Goal: Task Accomplishment & Management: Use online tool/utility

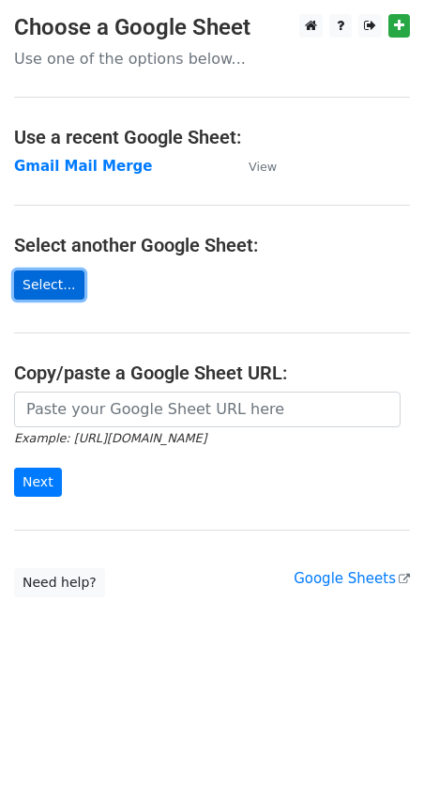
click at [63, 279] on link "Select..." at bounding box center [49, 284] width 70 height 29
click at [53, 297] on link "Select..." at bounding box center [49, 284] width 70 height 29
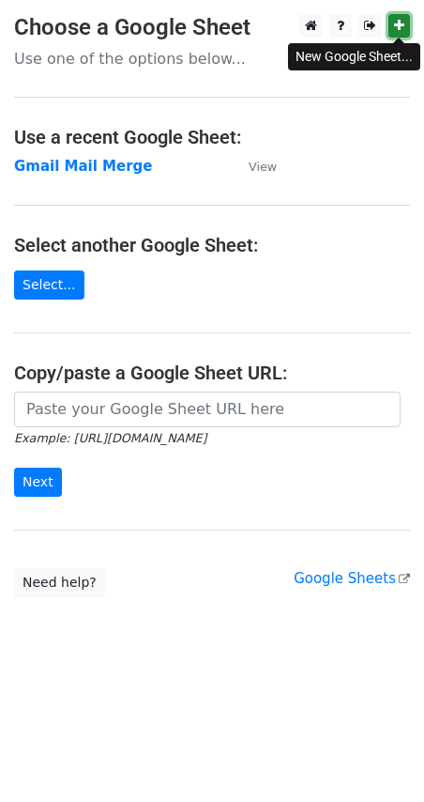
click at [394, 20] on icon at bounding box center [399, 25] width 10 height 13
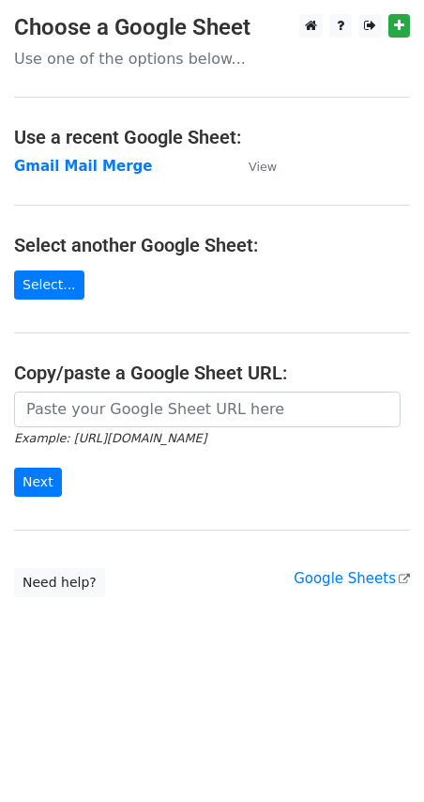
click at [367, 166] on main "Choose a Google Sheet Use one of the options below... Use a recent Google Sheet…" at bounding box center [212, 305] width 424 height 583
click at [120, 170] on strong "Gmail Mail Merge" at bounding box center [83, 166] width 139 height 17
click at [120, 169] on strong "Gmail Mail Merge" at bounding box center [83, 166] width 139 height 17
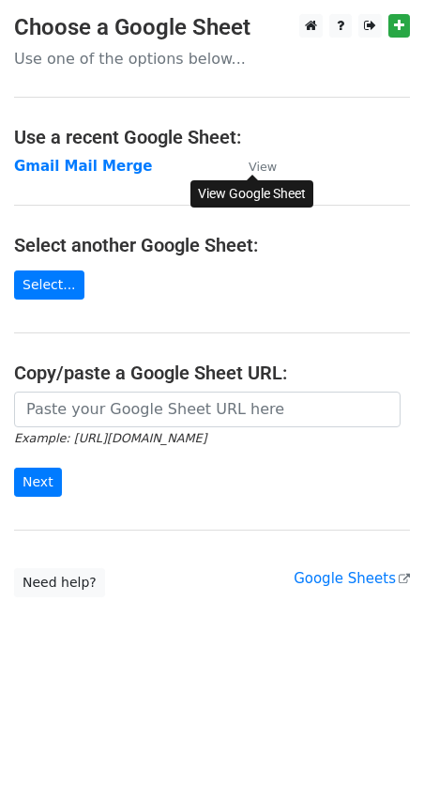
click at [271, 162] on small "View" at bounding box center [263, 167] width 28 height 14
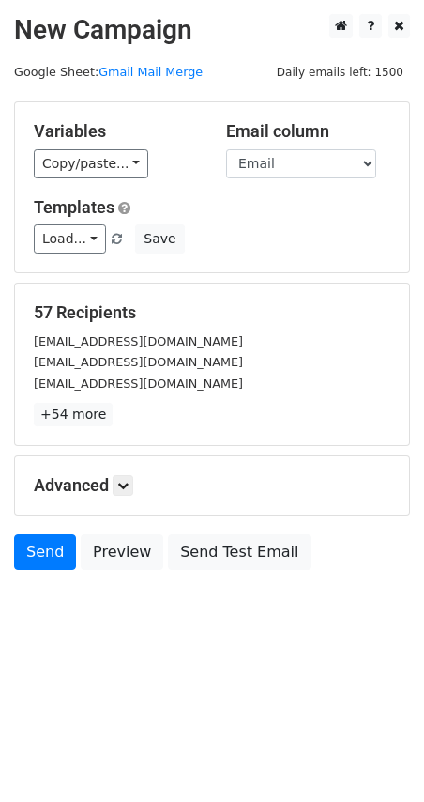
click at [242, 252] on div "Load... Invitation to Participate in Groundbreaking Career Services Research 生涯…" at bounding box center [212, 238] width 385 height 29
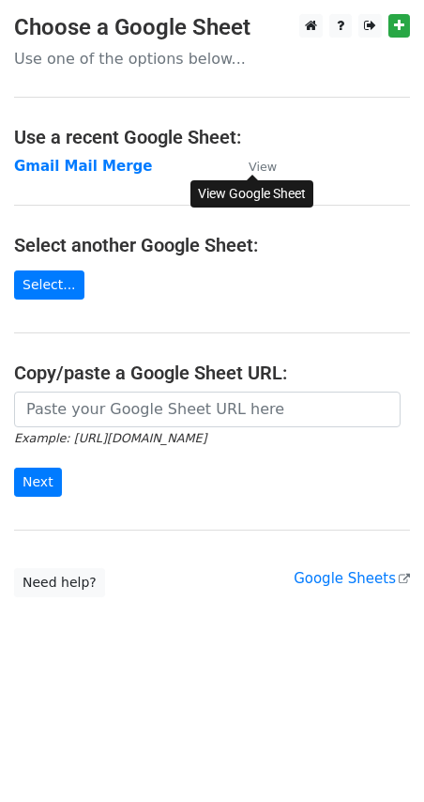
click at [252, 161] on small "View" at bounding box center [263, 167] width 28 height 14
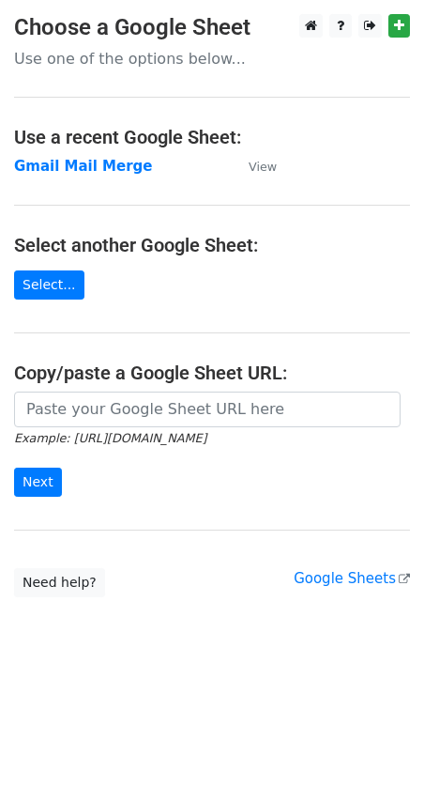
click at [147, 66] on p "Use one of the options below..." at bounding box center [212, 59] width 396 height 20
click at [152, 58] on p "Use one of the options below..." at bounding box center [212, 59] width 396 height 20
click at [62, 293] on link "Select..." at bounding box center [49, 284] width 70 height 29
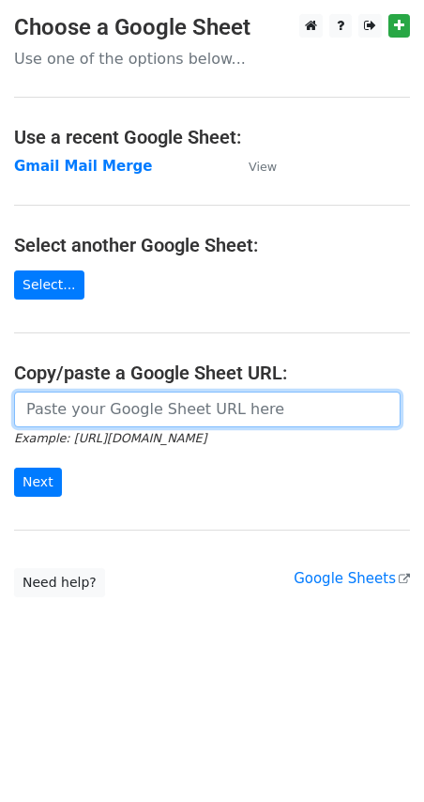
click at [147, 415] on input "url" at bounding box center [207, 409] width 387 height 36
click at [81, 415] on input "url" at bounding box center [207, 409] width 387 height 36
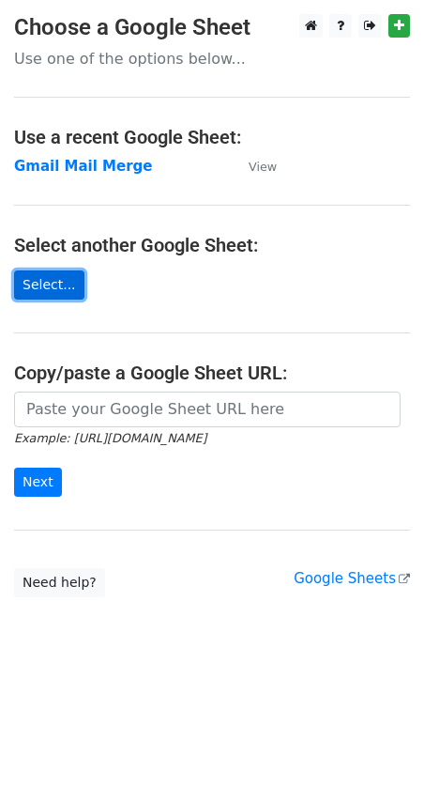
click at [55, 280] on link "Select..." at bounding box center [49, 284] width 70 height 29
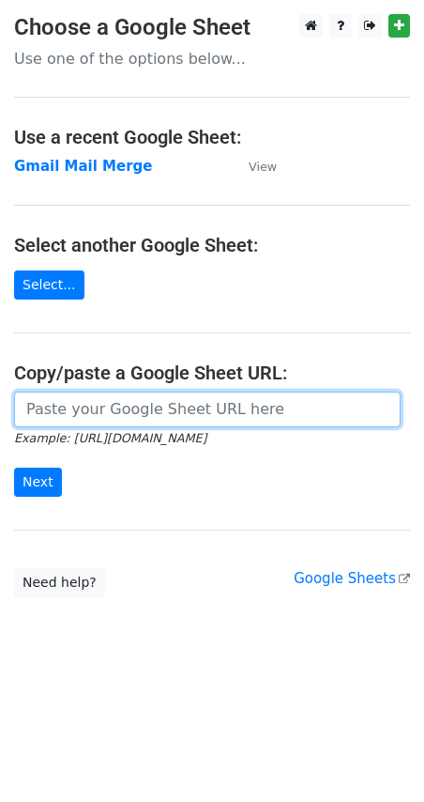
click at [171, 404] on input "url" at bounding box center [207, 409] width 387 height 36
paste input "school@ksyss.edu.hk anna_louie2002@yahoo.com.hk mail@ktls.edu.hk hostmaster@kts…"
type input "school@ksyss.edu.hk anna_louie2002@yahoo.com.hk mail@ktls.edu.hk hostmaster@kts…"
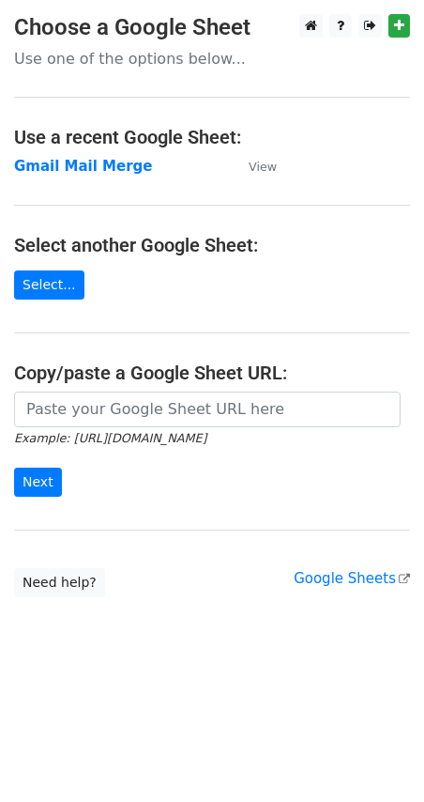
click at [164, 469] on form "Example: https://docs.google.com/spreadsheets/d/abc/edit Next" at bounding box center [212, 443] width 396 height 105
click at [210, 53] on p "Use one of the options below..." at bounding box center [212, 59] width 396 height 20
click at [105, 170] on strong "Gmail Mail Merge" at bounding box center [83, 166] width 139 height 17
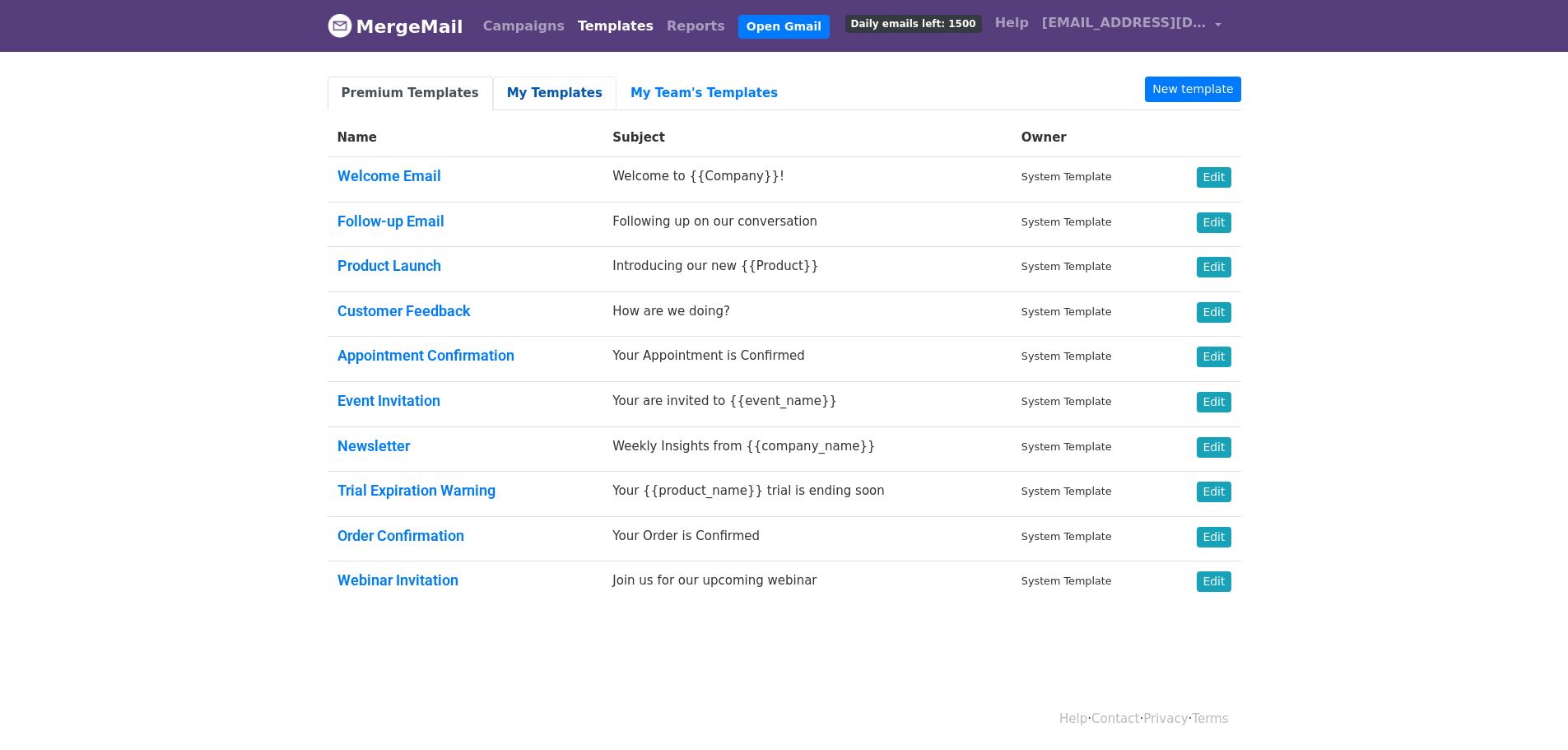
click at [573, 100] on link "My Templates" at bounding box center [554, 93] width 124 height 33
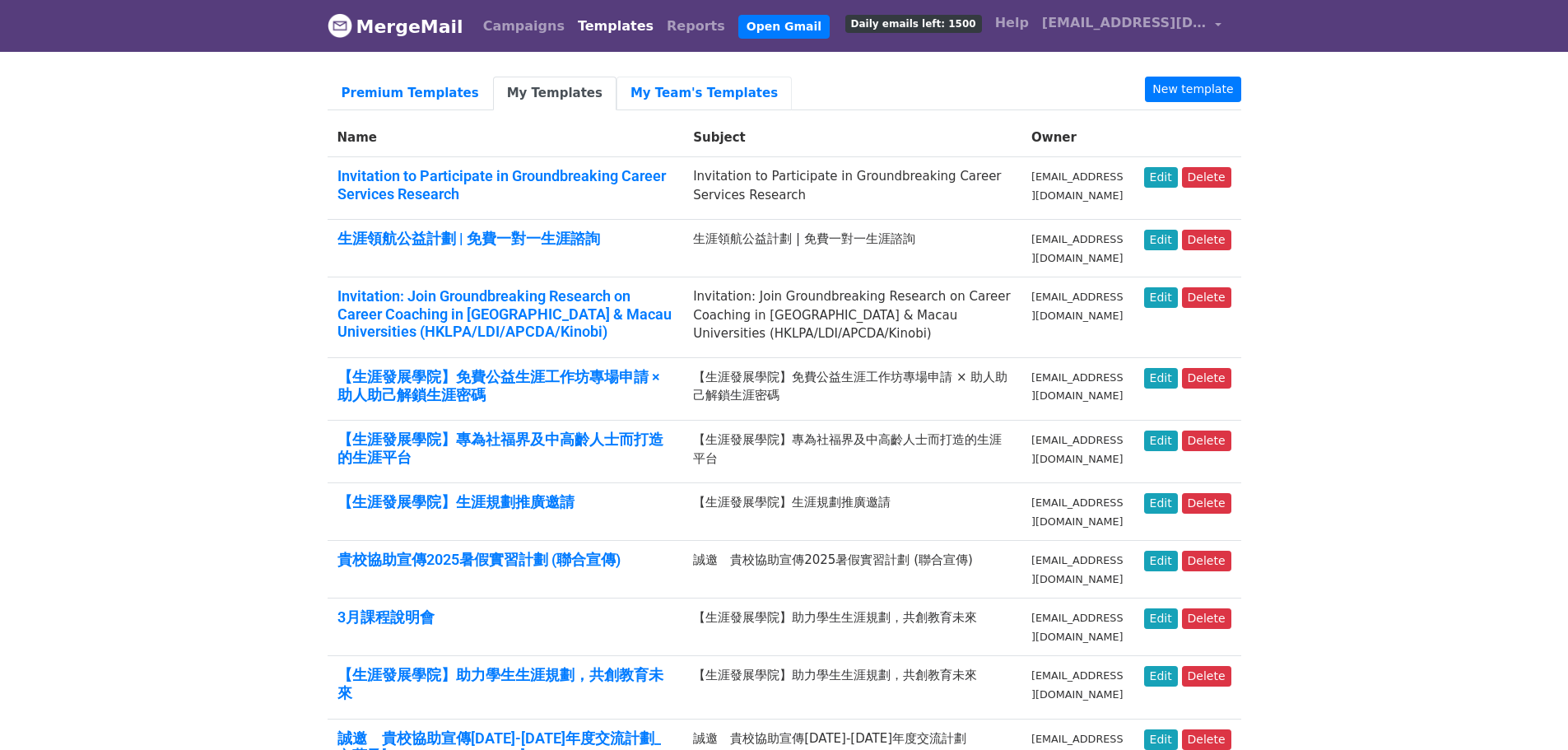
click at [624, 94] on link "My Team's Templates" at bounding box center [704, 93] width 175 height 33
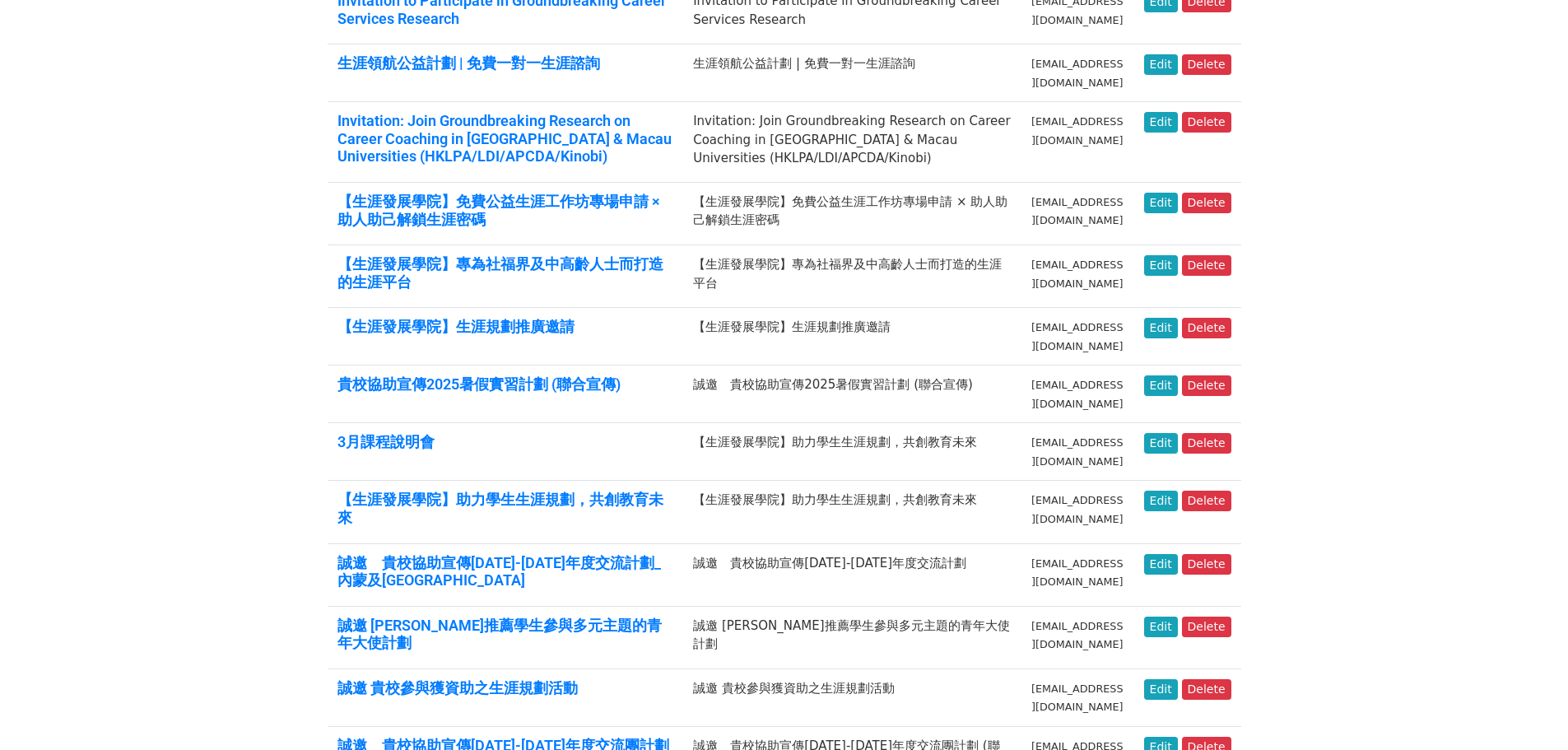
scroll to position [247, 0]
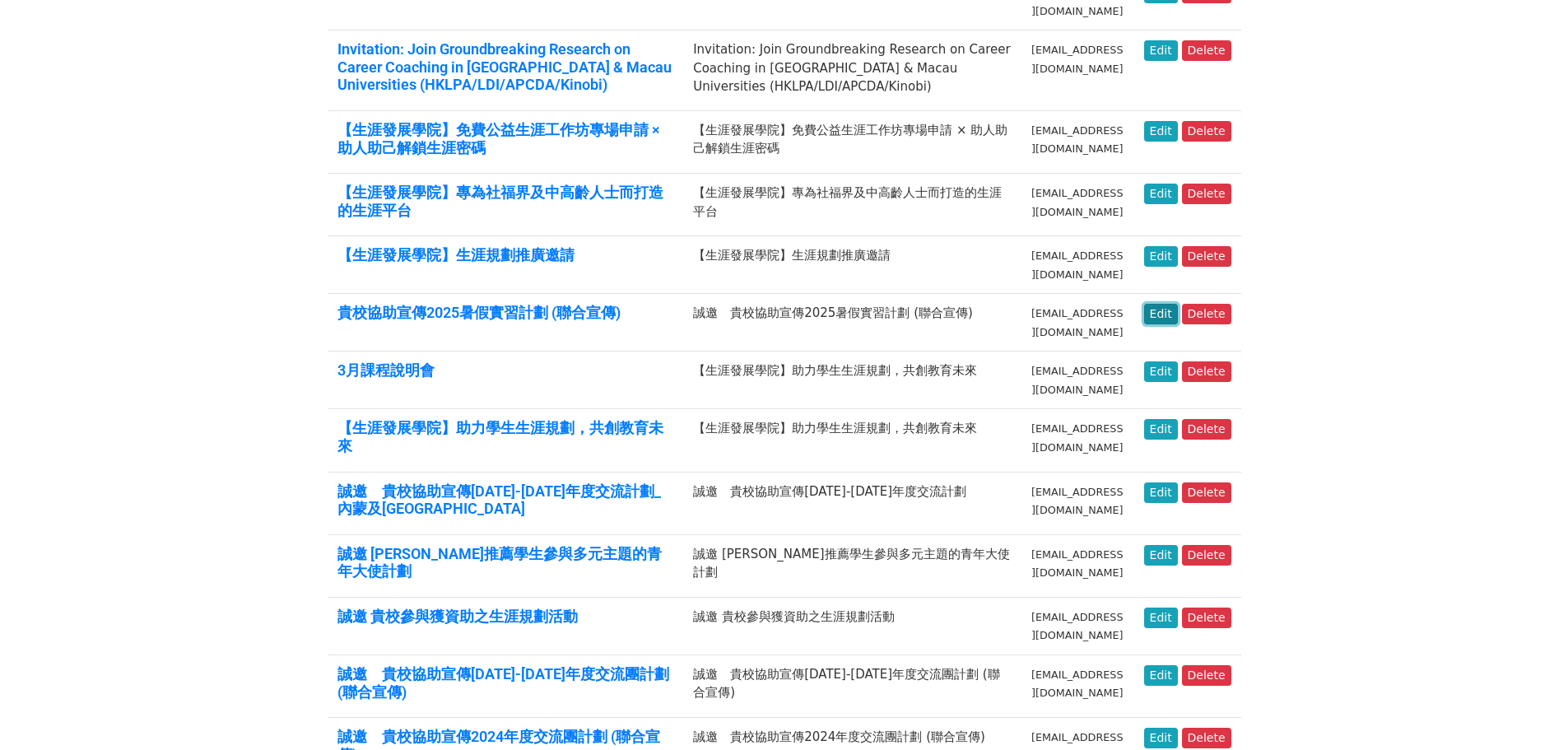
click at [1165, 318] on link "Edit" at bounding box center [1161, 313] width 33 height 20
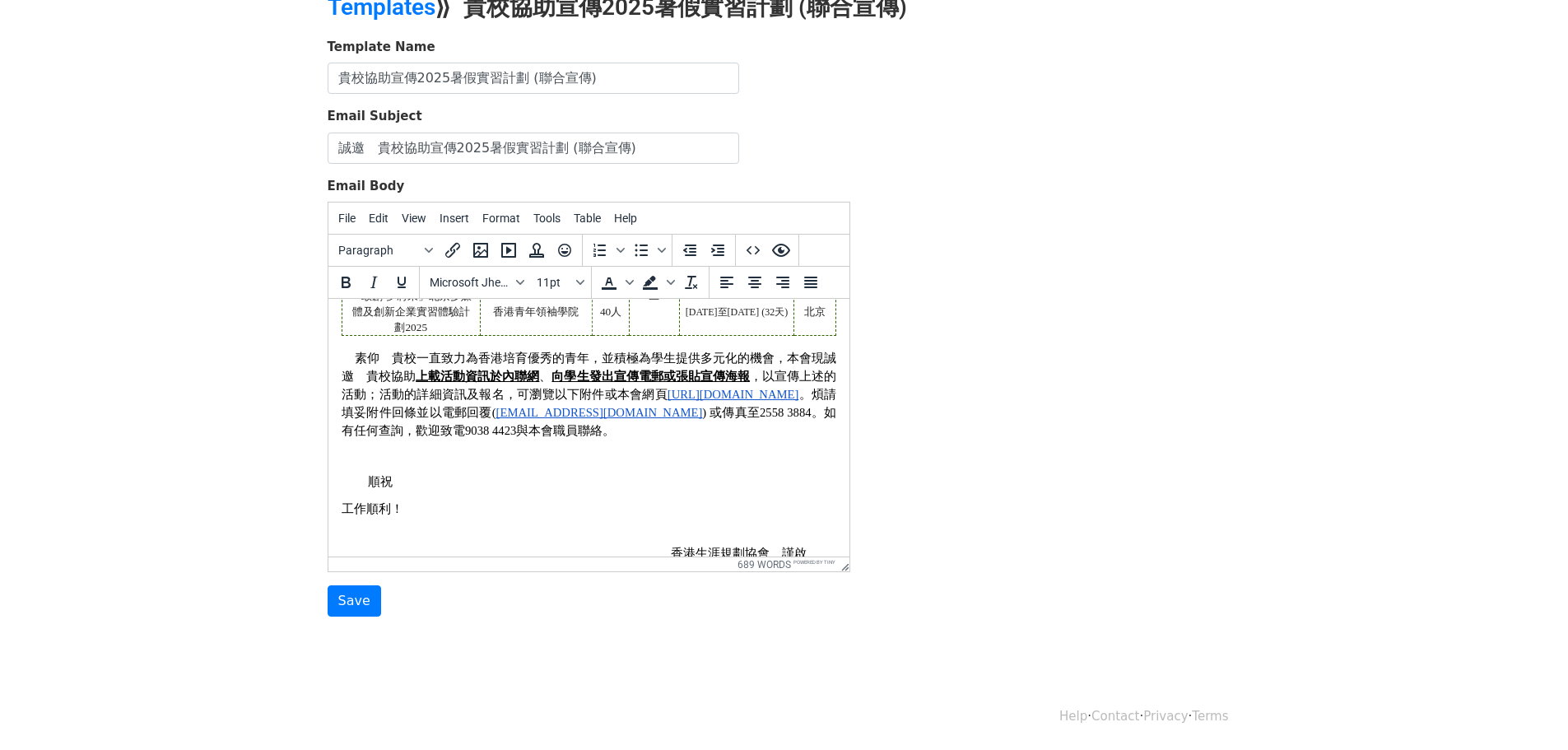
scroll to position [454, 0]
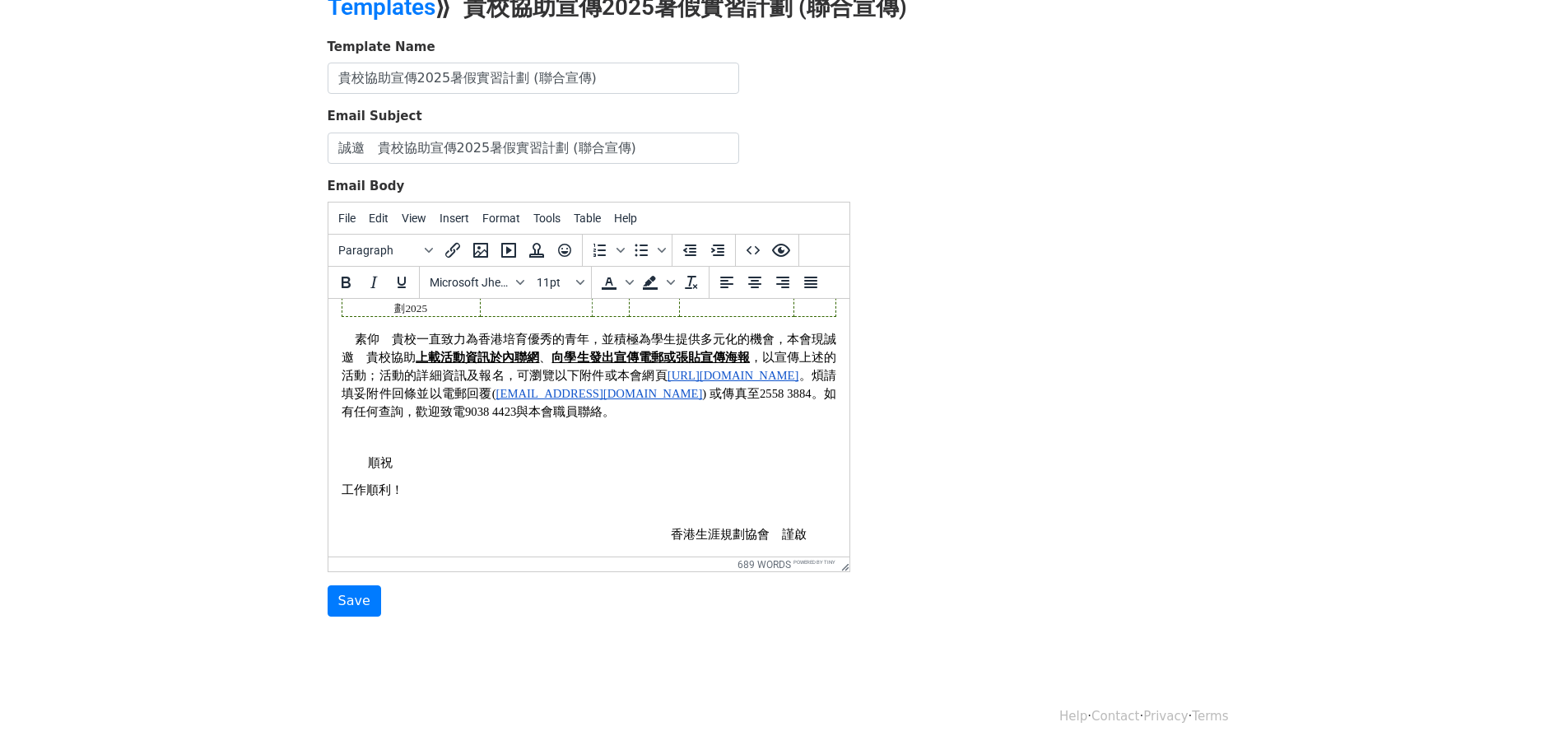
click at [927, 369] on div "Template Name 貴校協助宣傳2025暑假實習計劃 (聯合宣傳) Email Subject 誠邀　貴校協助宣傳2025暑假實習計劃 (聯合宣傳) …" at bounding box center [785, 327] width 938 height 580
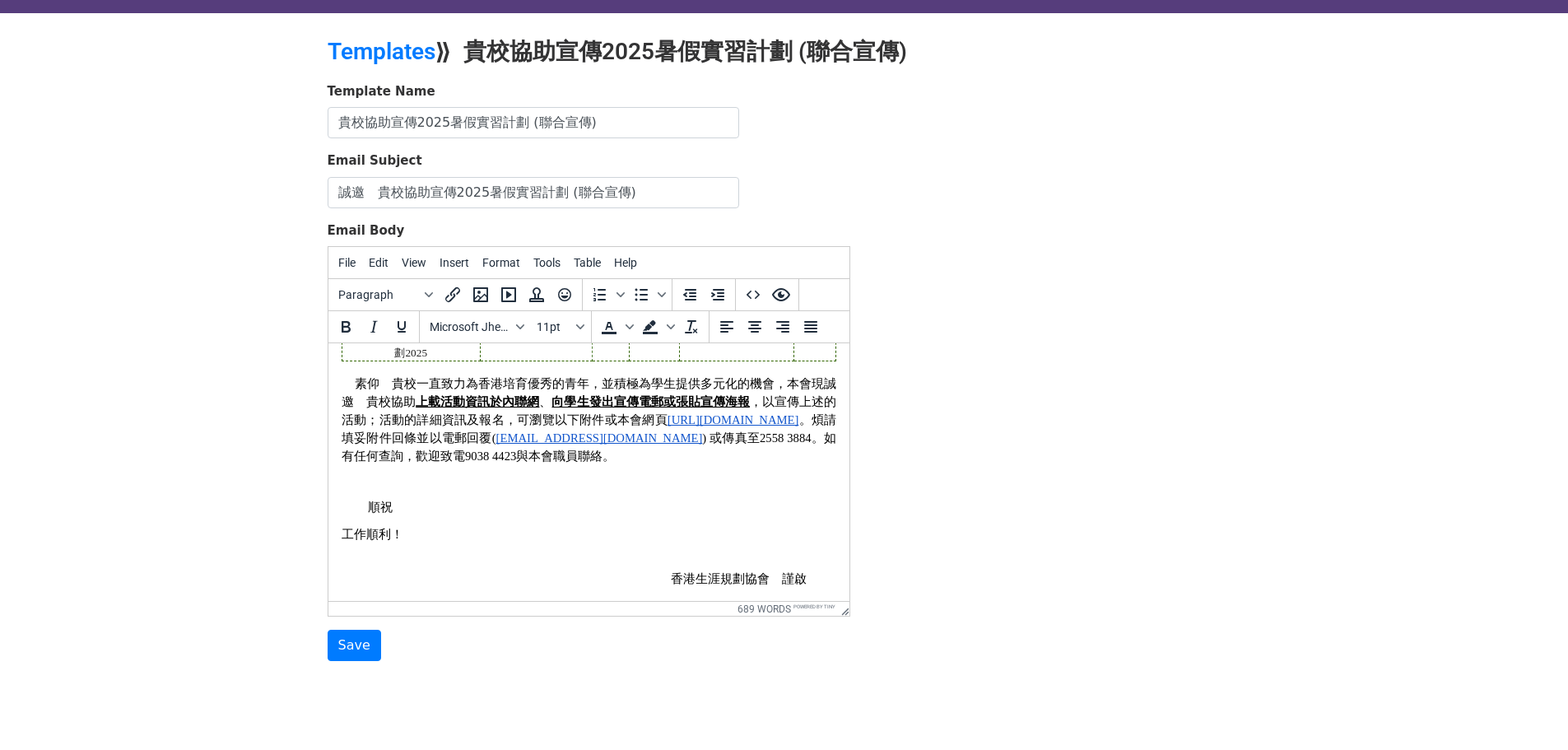
scroll to position [0, 0]
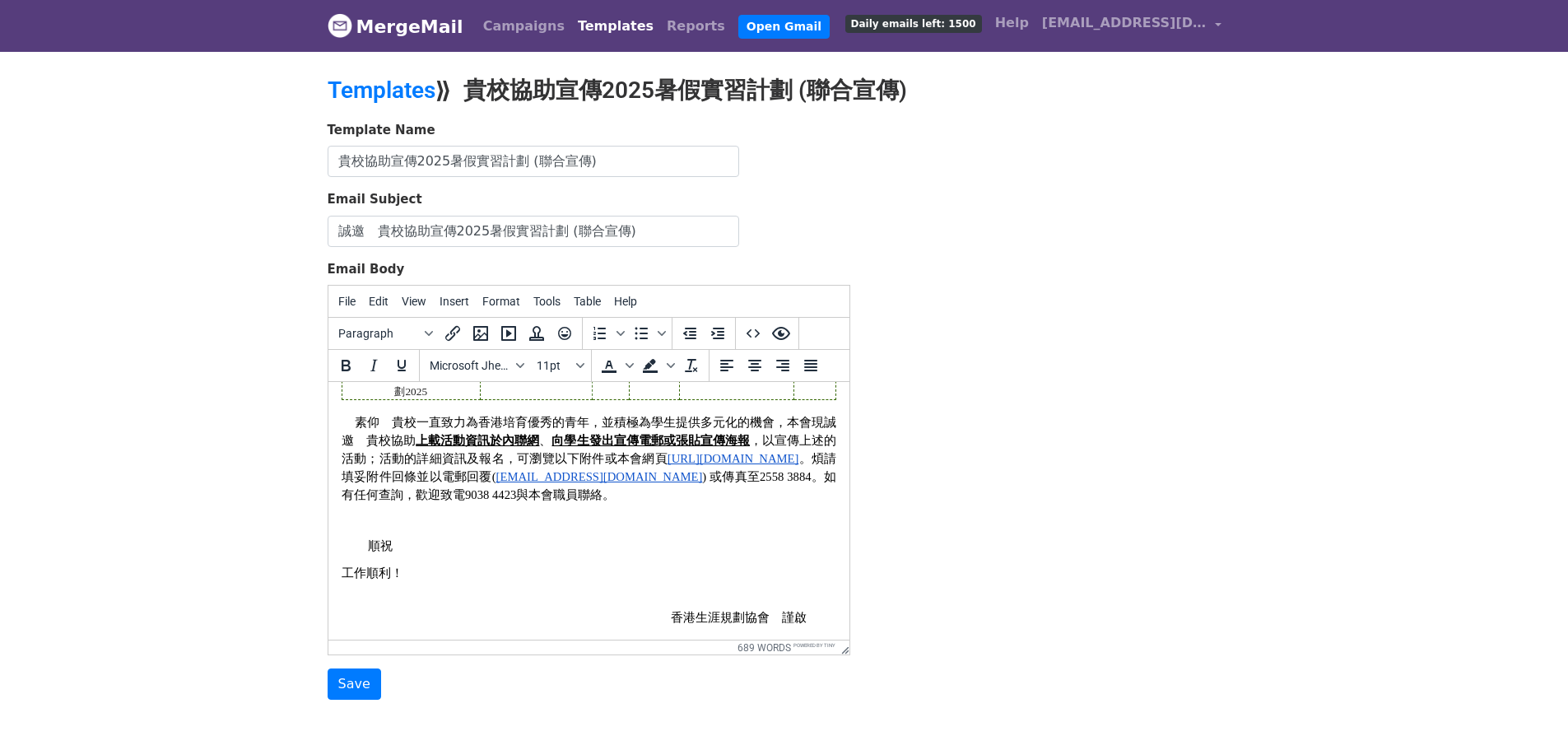
click at [420, 33] on link "MergeMail" at bounding box center [396, 25] width 136 height 34
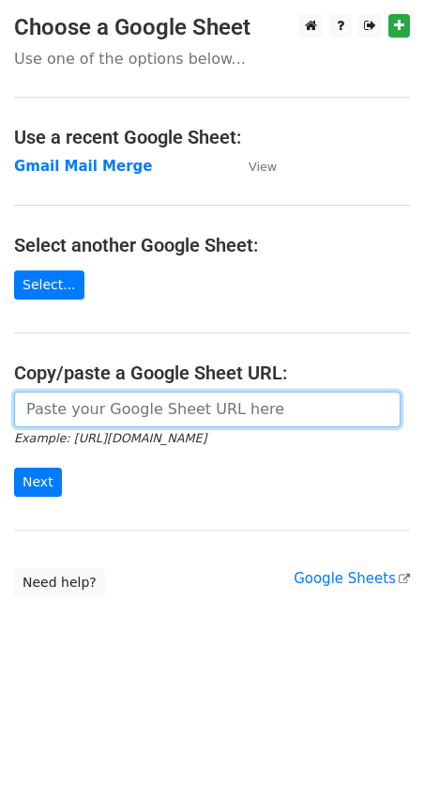
click at [129, 409] on input "url" at bounding box center [207, 409] width 387 height 36
paste input "https://docs.google.com/spreadsheets/d/1Lnw1XFGKyt3zpfRkxivd5LE6qti55OV0BQbhm3b…"
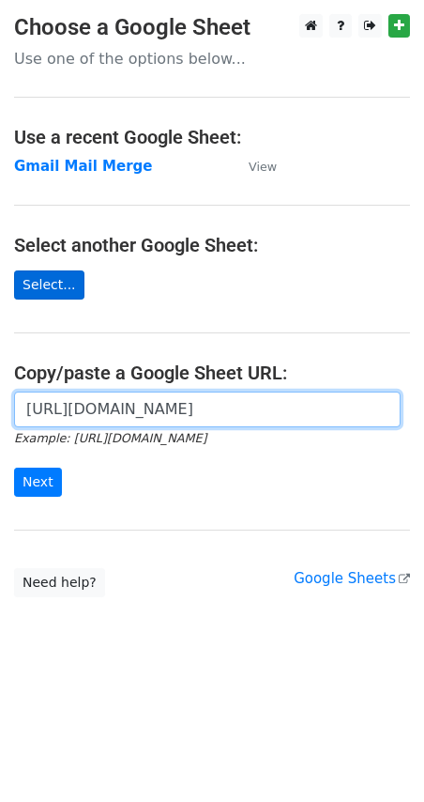
type input "https://docs.google.com/spreadsheets/d/1Lnw1XFGKyt3zpfRkxivd5LE6qti55OV0BQbhm3b…"
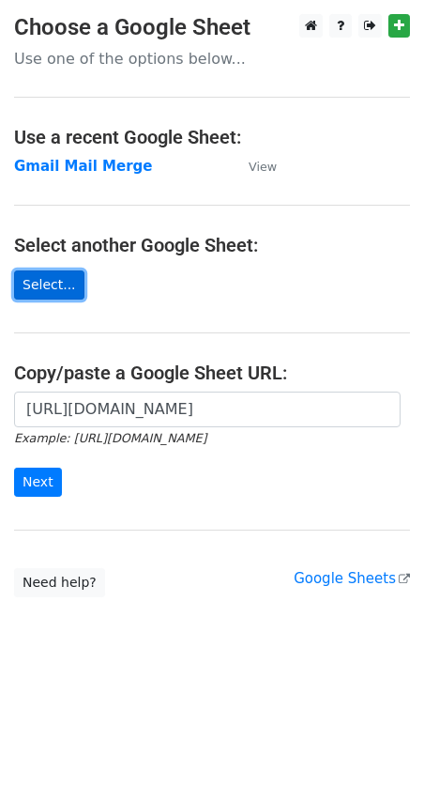
click at [42, 281] on link "Select..." at bounding box center [49, 284] width 70 height 29
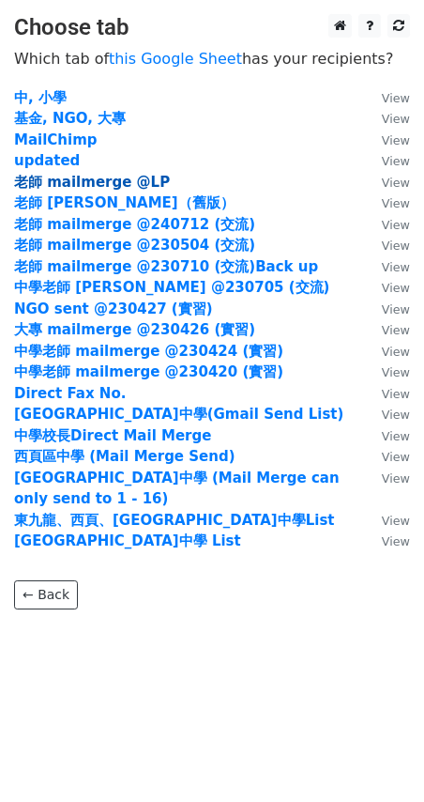
click at [150, 181] on strong "老師 mailmerge @LP" at bounding box center [92, 182] width 156 height 17
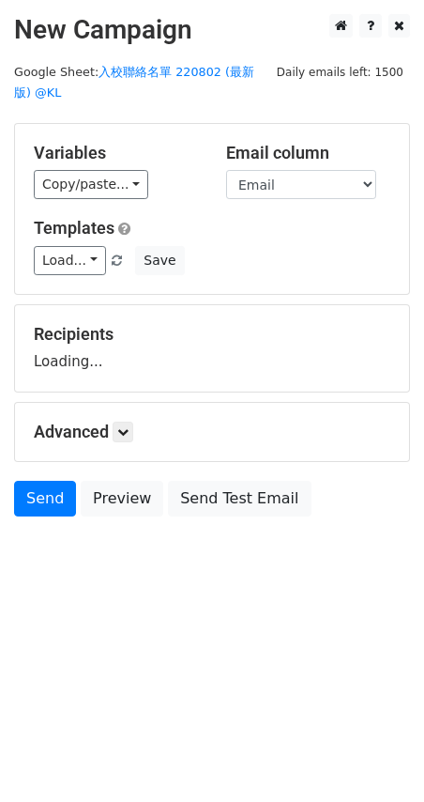
click at [117, 179] on link "Copy/paste..." at bounding box center [91, 184] width 115 height 29
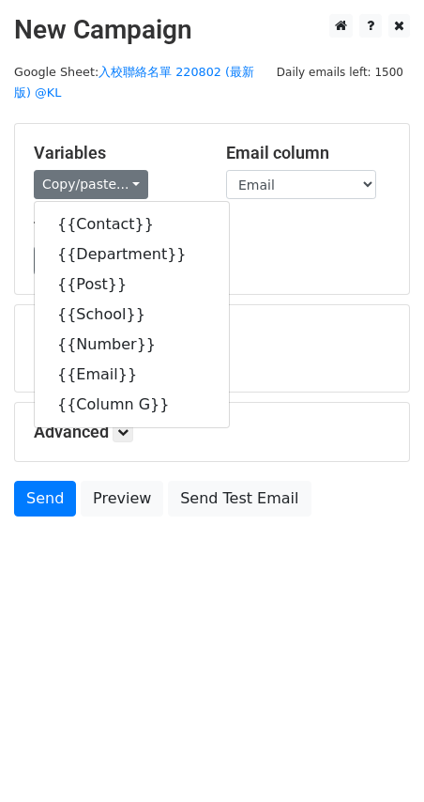
click at [155, 141] on div "Variables Copy/paste... {{Contact}} {{Department}} {{Post}} {{School}} {{Number…" at bounding box center [212, 209] width 394 height 170
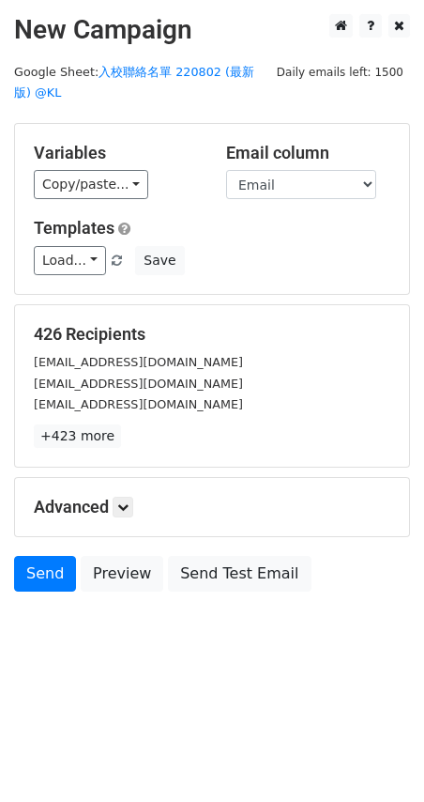
drag, startPoint x: 66, startPoint y: 333, endPoint x: 168, endPoint y: 332, distance: 102.3
click at [168, 332] on h5 "426 Recipients" at bounding box center [212, 334] width 357 height 21
click at [120, 331] on h5 "426 Recipients" at bounding box center [212, 334] width 357 height 21
click at [66, 257] on link "Load..." at bounding box center [70, 260] width 72 height 29
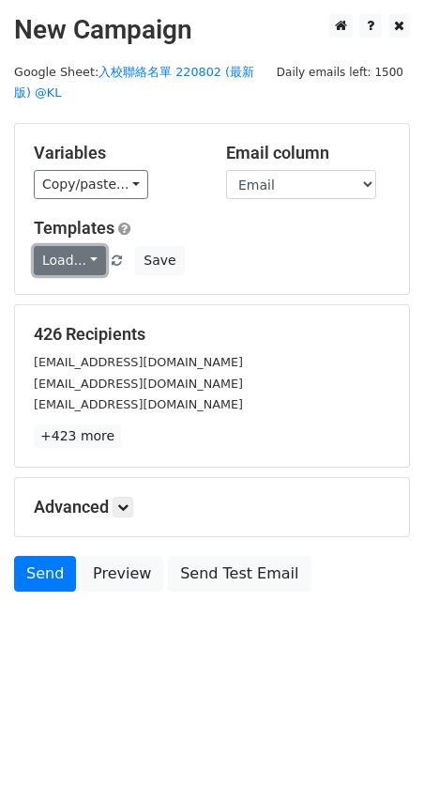
click at [90, 265] on link "Load..." at bounding box center [70, 260] width 72 height 29
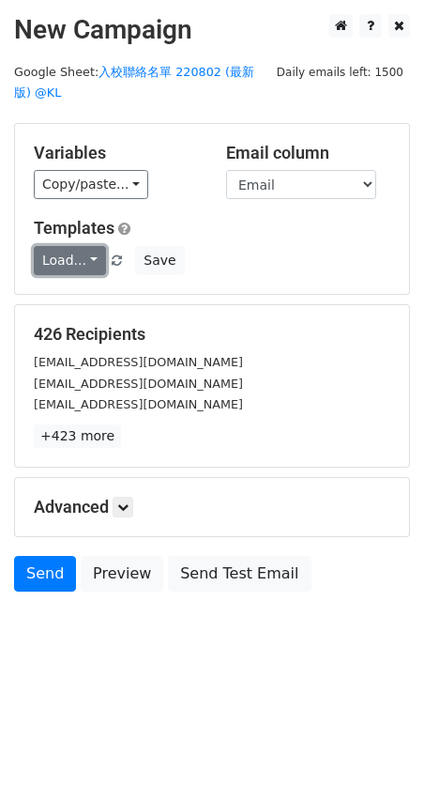
click at [49, 262] on link "Load..." at bounding box center [70, 260] width 72 height 29
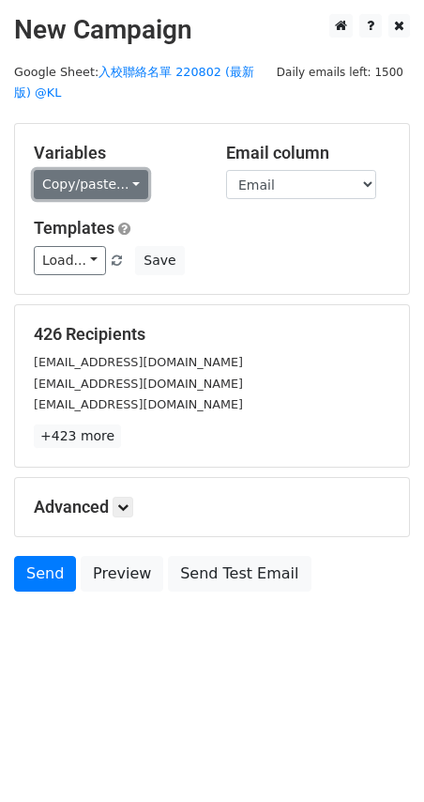
click at [37, 188] on link "Copy/paste..." at bounding box center [91, 184] width 115 height 29
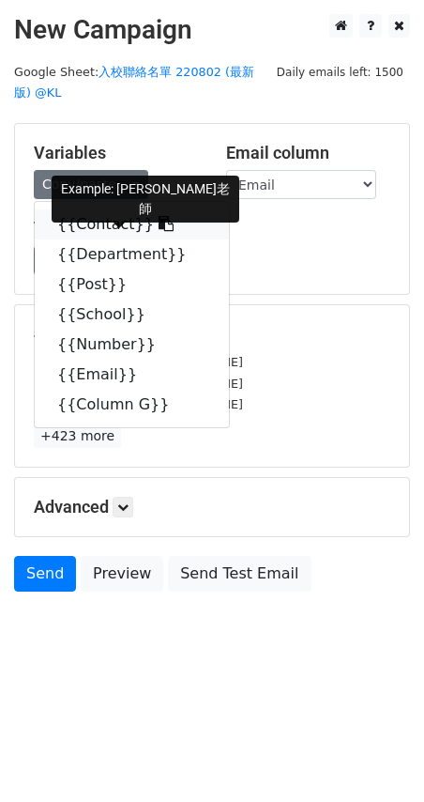
click at [90, 235] on link "{{Contact}}" at bounding box center [132, 224] width 194 height 30
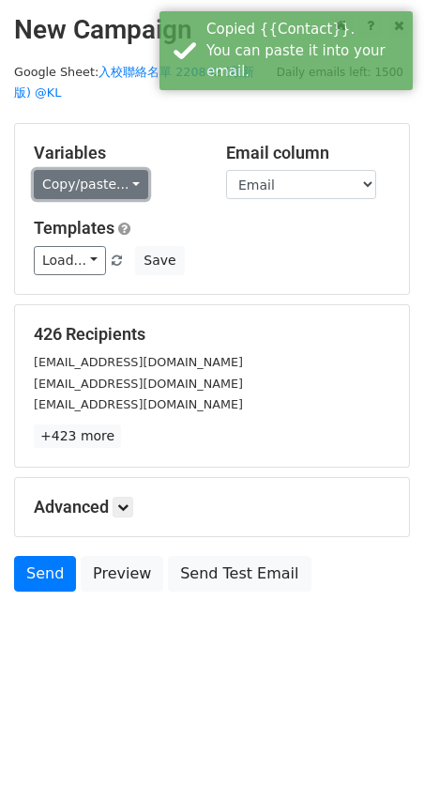
click at [127, 184] on link "Copy/paste..." at bounding box center [91, 184] width 115 height 29
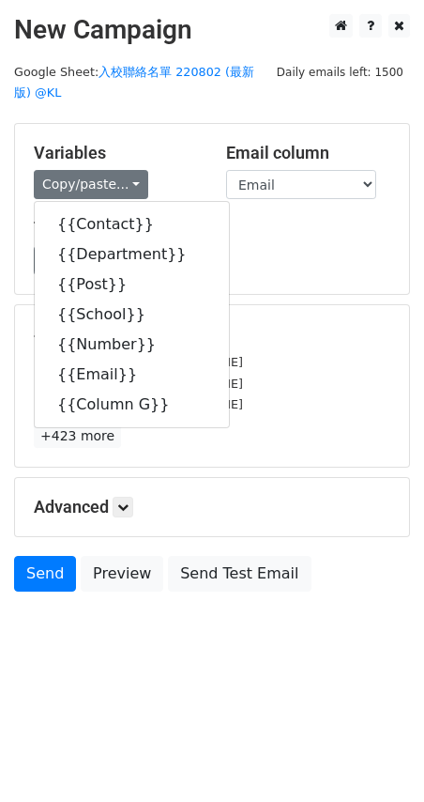
click at [182, 174] on div "Copy/paste... {{Contact}} {{Department}} {{Post}} {{School}} {{Number}} {{Email…" at bounding box center [116, 184] width 164 height 29
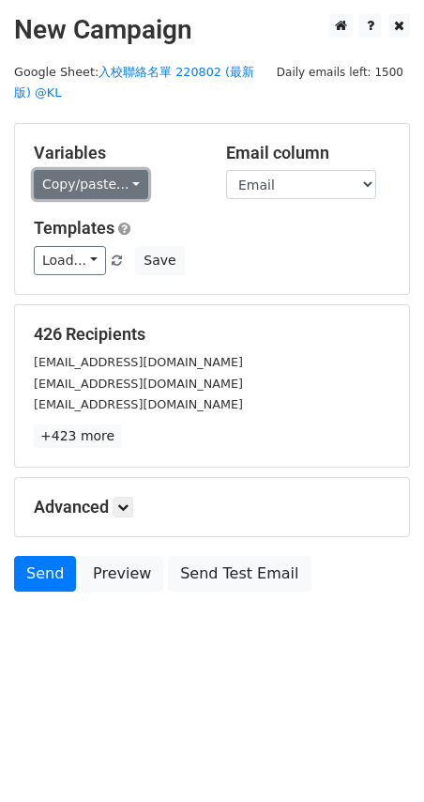
click at [132, 179] on link "Copy/paste..." at bounding box center [91, 184] width 115 height 29
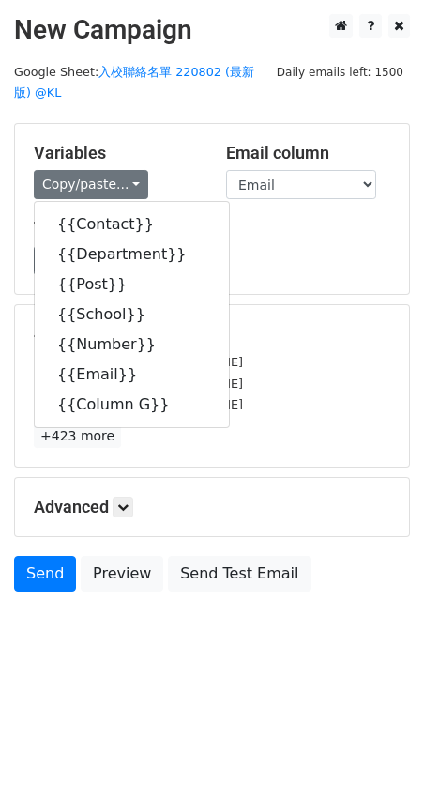
click at [180, 191] on div "Copy/paste... {{Contact}} {{Department}} {{Post}} {{School}} {{Number}} {{Email…" at bounding box center [116, 184] width 164 height 29
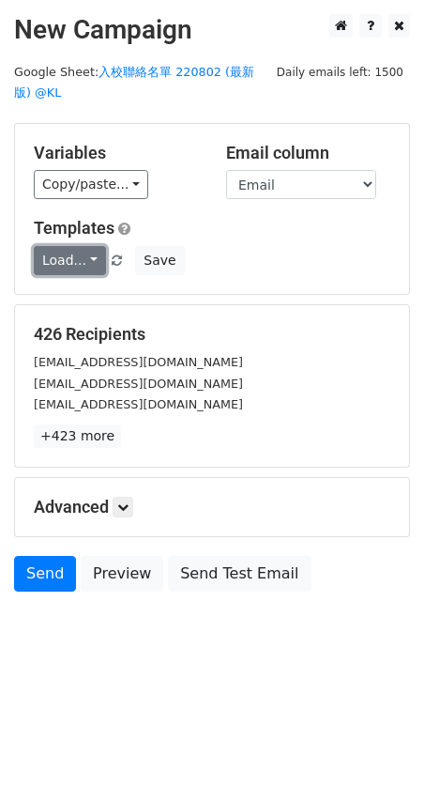
click at [89, 252] on link "Load..." at bounding box center [70, 260] width 72 height 29
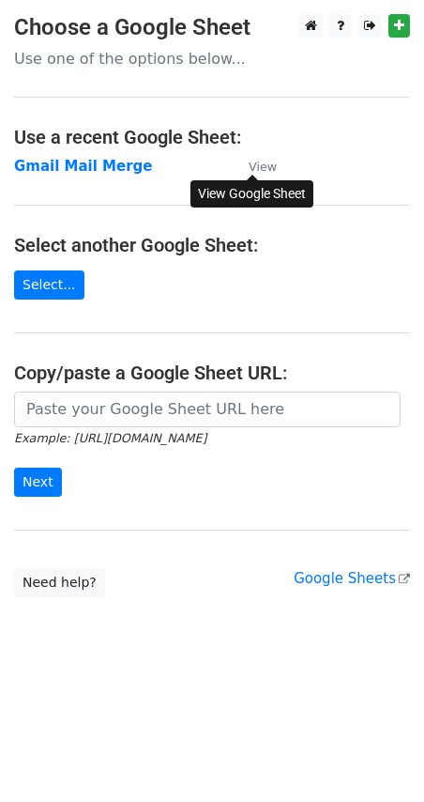
click at [261, 166] on small "View" at bounding box center [263, 167] width 28 height 14
click at [47, 290] on link "Select..." at bounding box center [49, 284] width 70 height 29
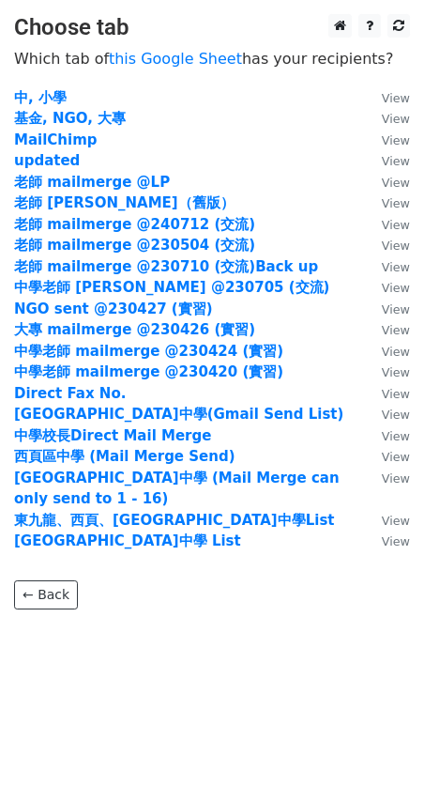
click at [125, 191] on td "老師 mailmerge @LP" at bounding box center [188, 183] width 349 height 22
click at [128, 177] on strong "老師 mailmerge @LP" at bounding box center [92, 182] width 156 height 17
click at [122, 181] on strong "老師 mailmerge @LP" at bounding box center [92, 182] width 156 height 17
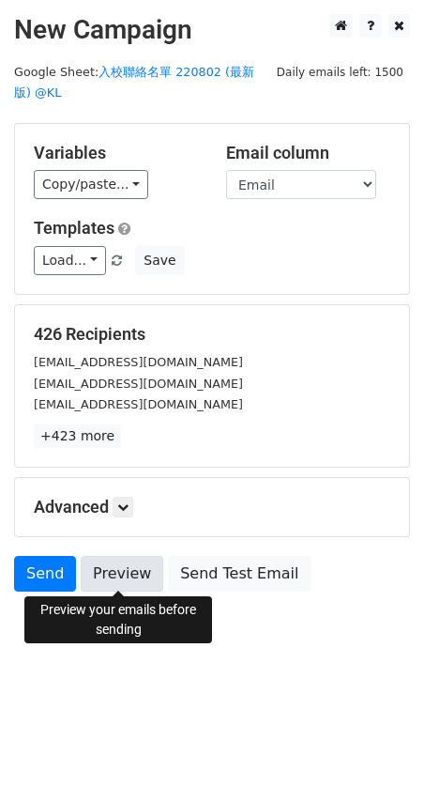
click at [126, 576] on link "Preview" at bounding box center [122, 574] width 83 height 36
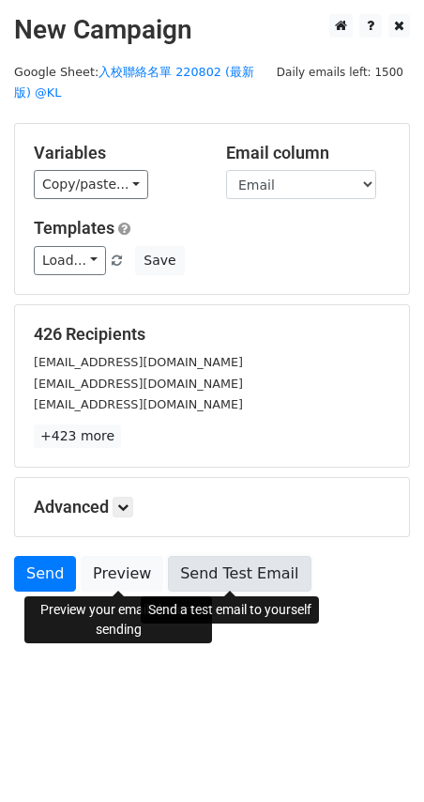
click at [194, 567] on link "Send Test Email" at bounding box center [239, 574] width 143 height 36
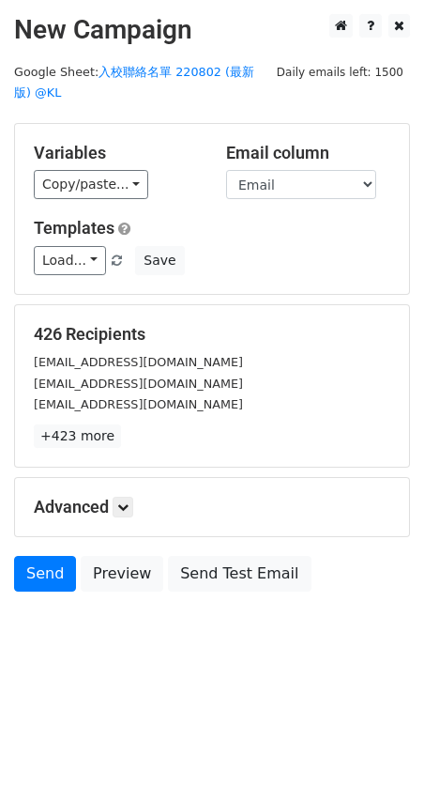
drag, startPoint x: 37, startPoint y: 333, endPoint x: 191, endPoint y: 336, distance: 154.0
click at [191, 336] on h5 "426 Recipients" at bounding box center [212, 334] width 357 height 21
click at [267, 399] on div "[EMAIL_ADDRESS][DOMAIN_NAME]" at bounding box center [212, 404] width 385 height 22
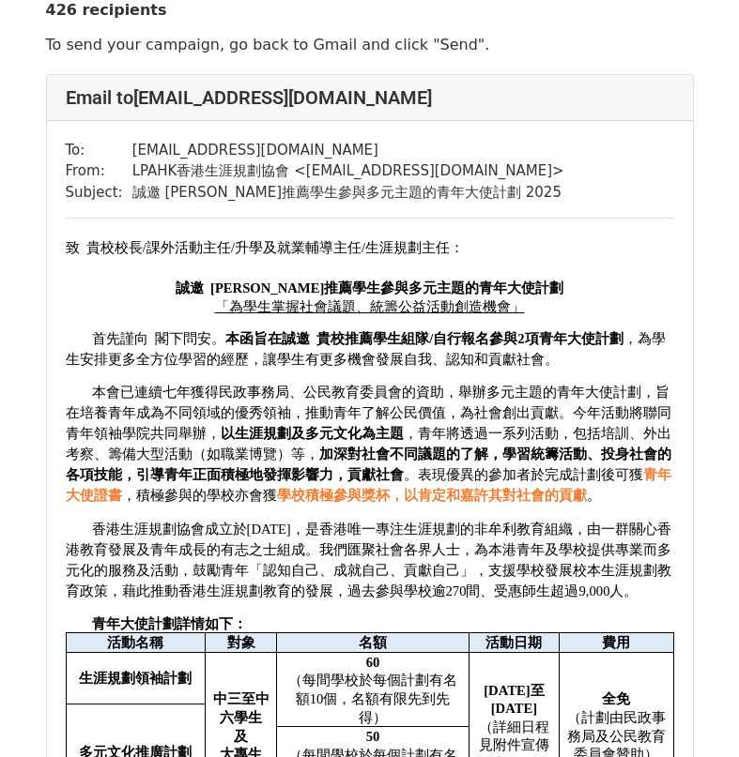
scroll to position [94, 0]
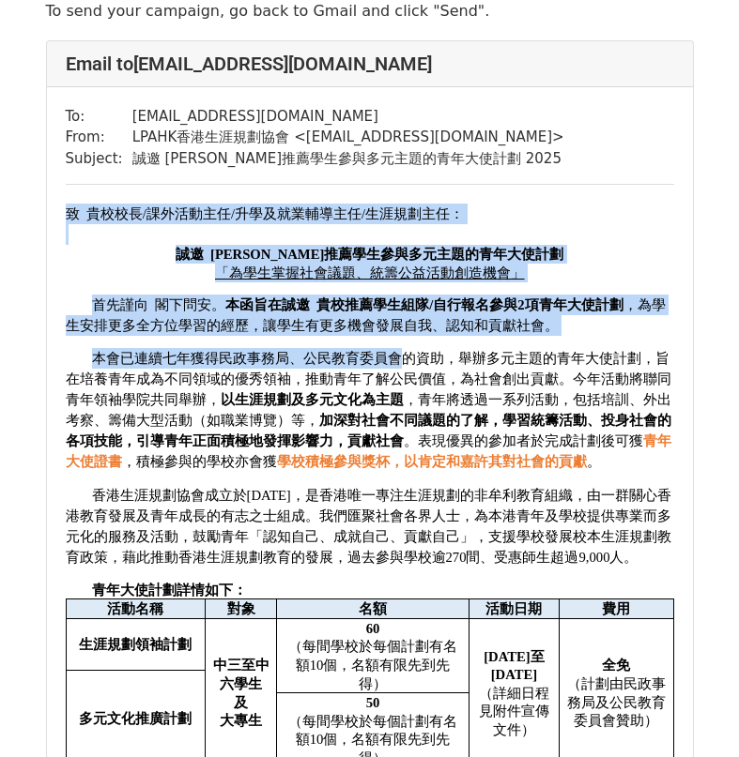
drag, startPoint x: 61, startPoint y: 211, endPoint x: 408, endPoint y: 373, distance: 383.0
click at [406, 370] on div "To: [EMAIL_ADDRESS][DOMAIN_NAME] From: LPAHK香港生涯規劃協會 < [EMAIL_ADDRESS][DOMAIN_N…" at bounding box center [370, 704] width 646 height 1235
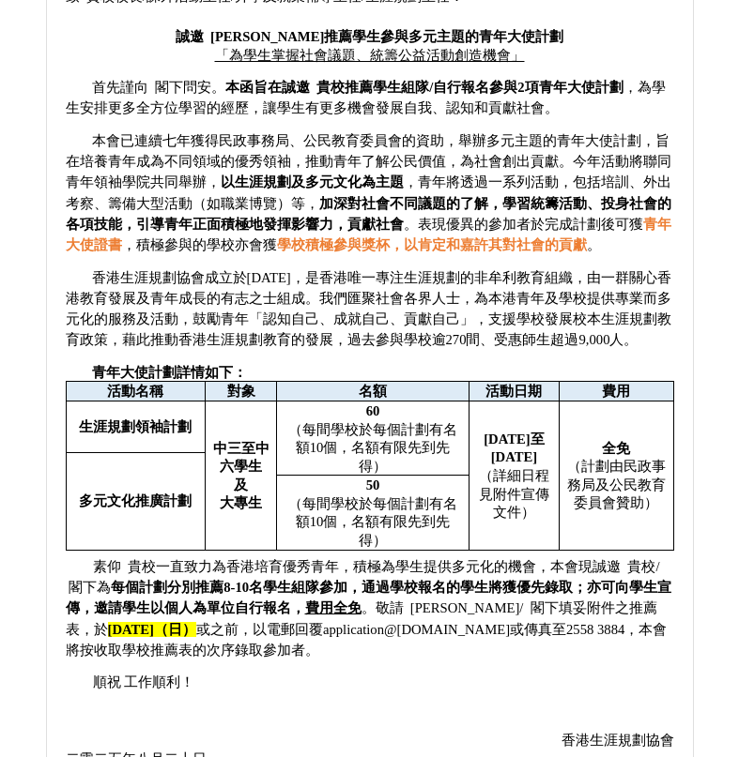
scroll to position [2883, 0]
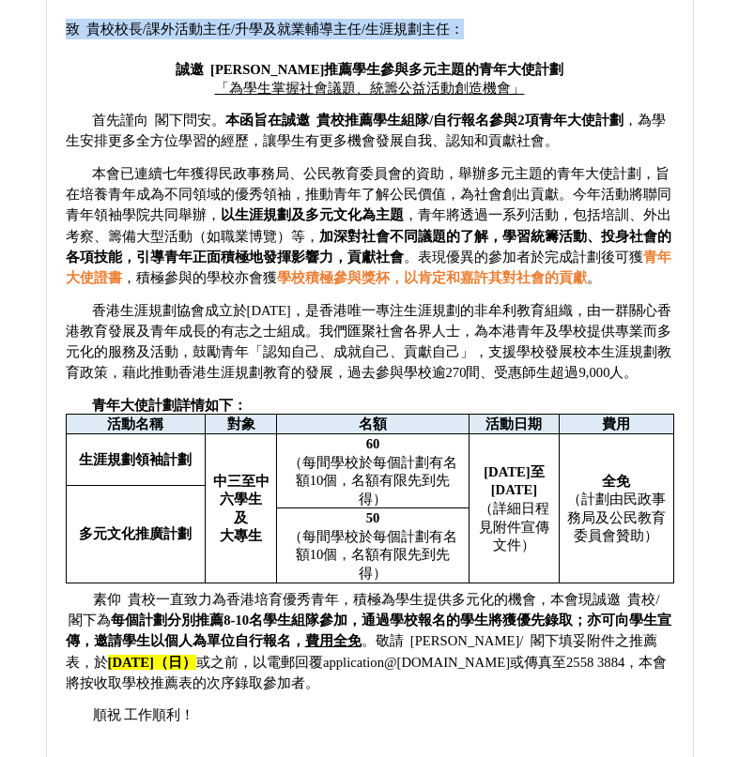
drag, startPoint x: 68, startPoint y: 108, endPoint x: 470, endPoint y: 110, distance: 402.7
click at [470, 39] on div "​ 致 貴校校長/課外活動主任/升學及就業輔導主任/生涯規劃主任：" at bounding box center [370, 29] width 608 height 21
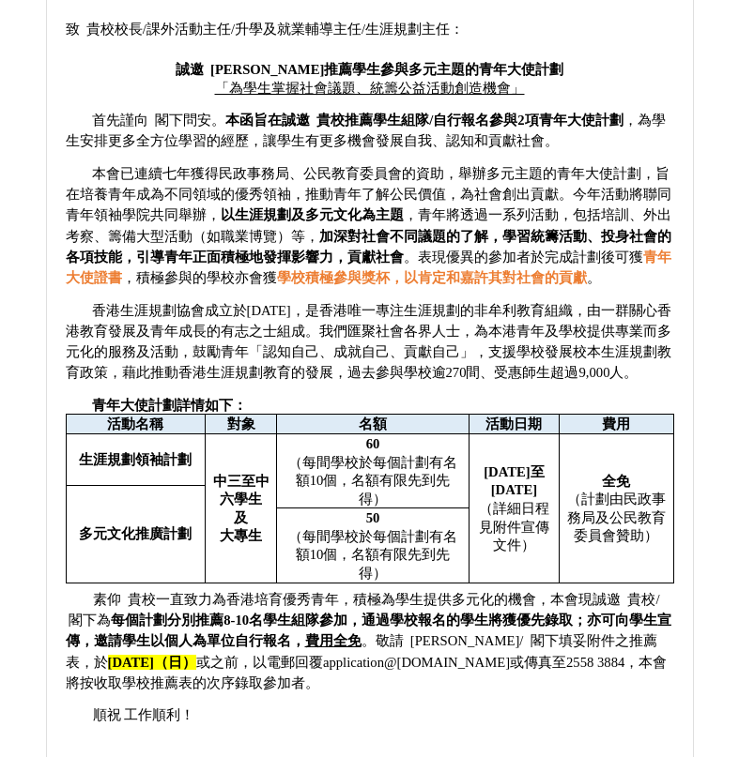
click at [467, 60] on div at bounding box center [370, 49] width 608 height 21
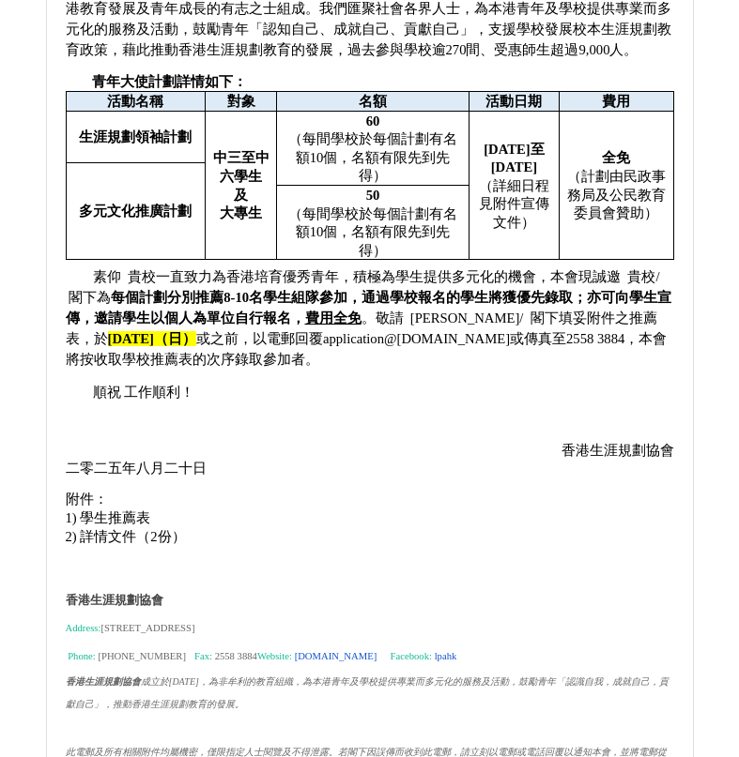
scroll to position [45029, 0]
